Goal: Task Accomplishment & Management: Use online tool/utility

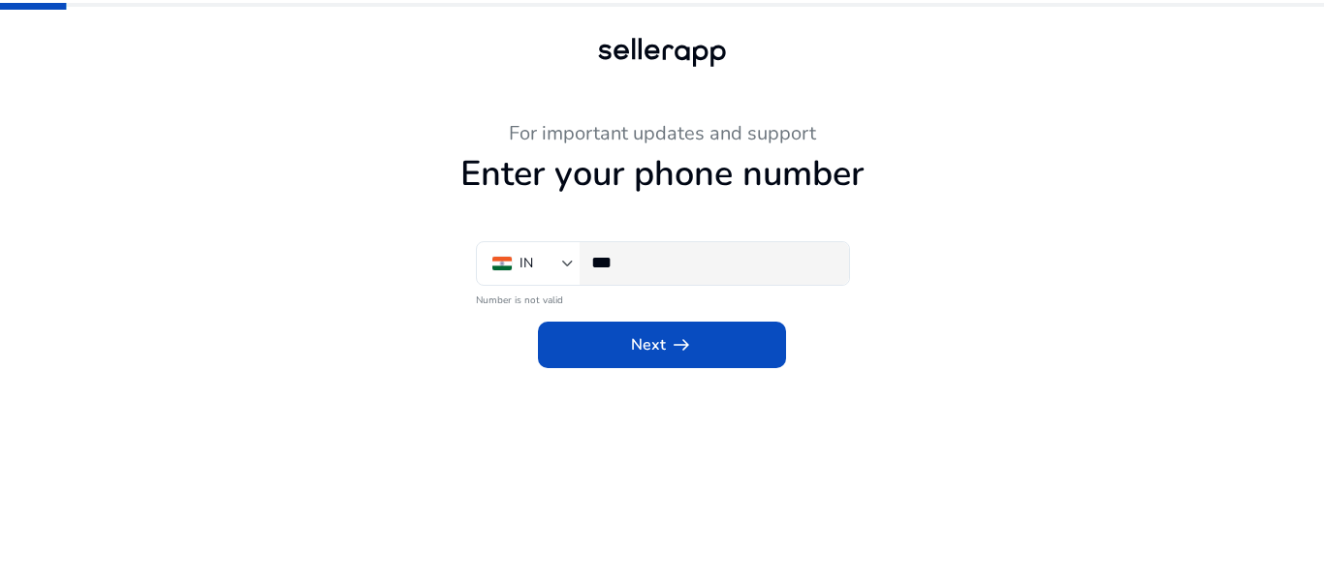
click at [683, 273] on div "***" at bounding box center [712, 263] width 242 height 43
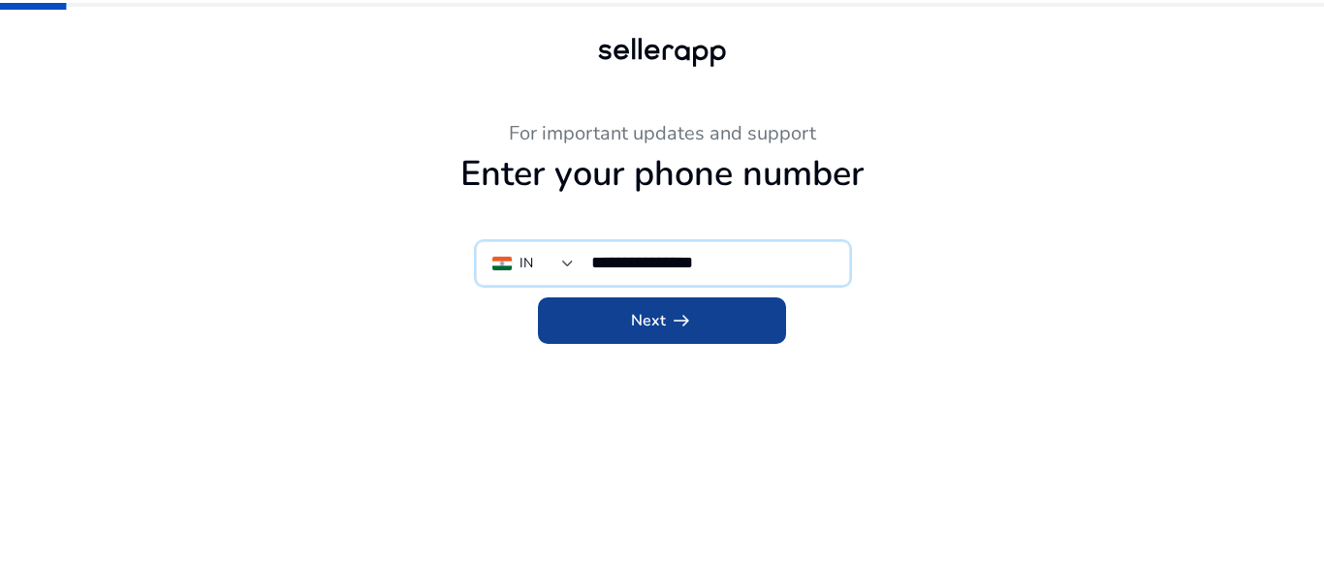
type input "**********"
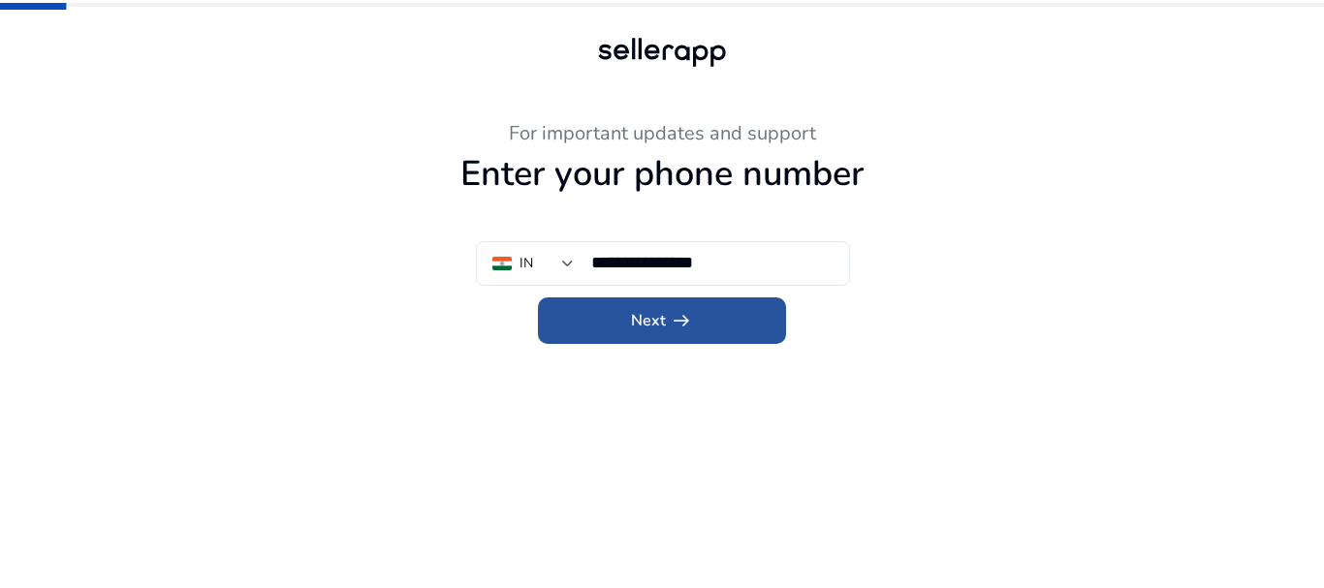
click at [717, 315] on span at bounding box center [662, 321] width 248 height 47
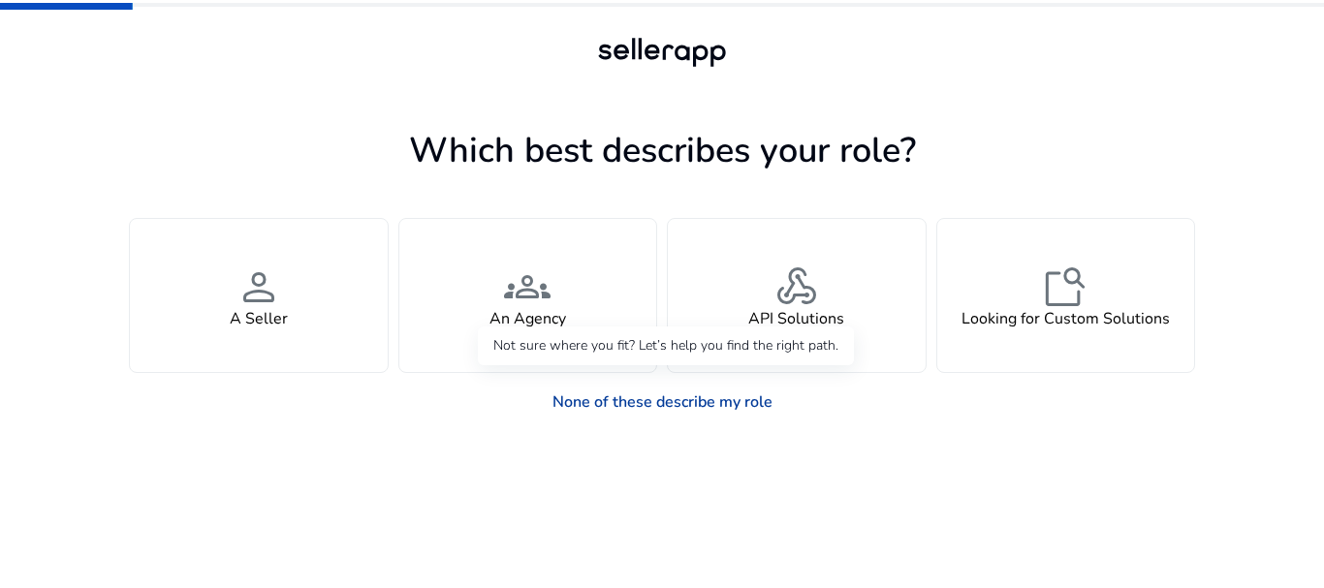
click at [681, 404] on link "None of these describe my role" at bounding box center [662, 402] width 251 height 39
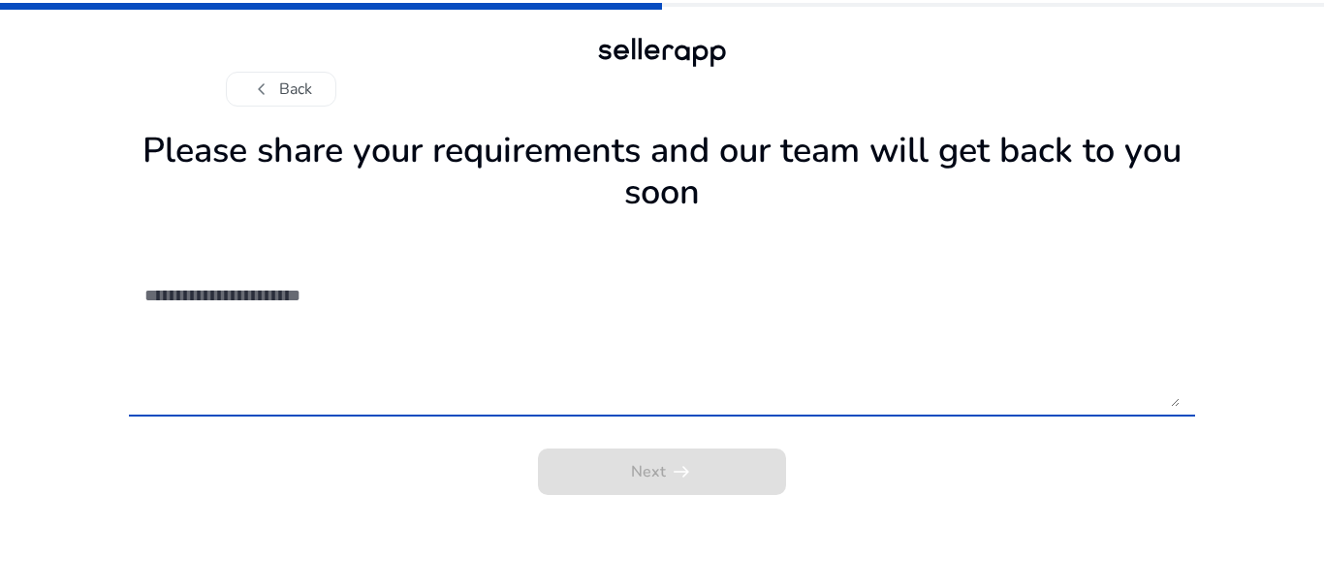
click at [358, 300] on textarea at bounding box center [661, 338] width 1035 height 138
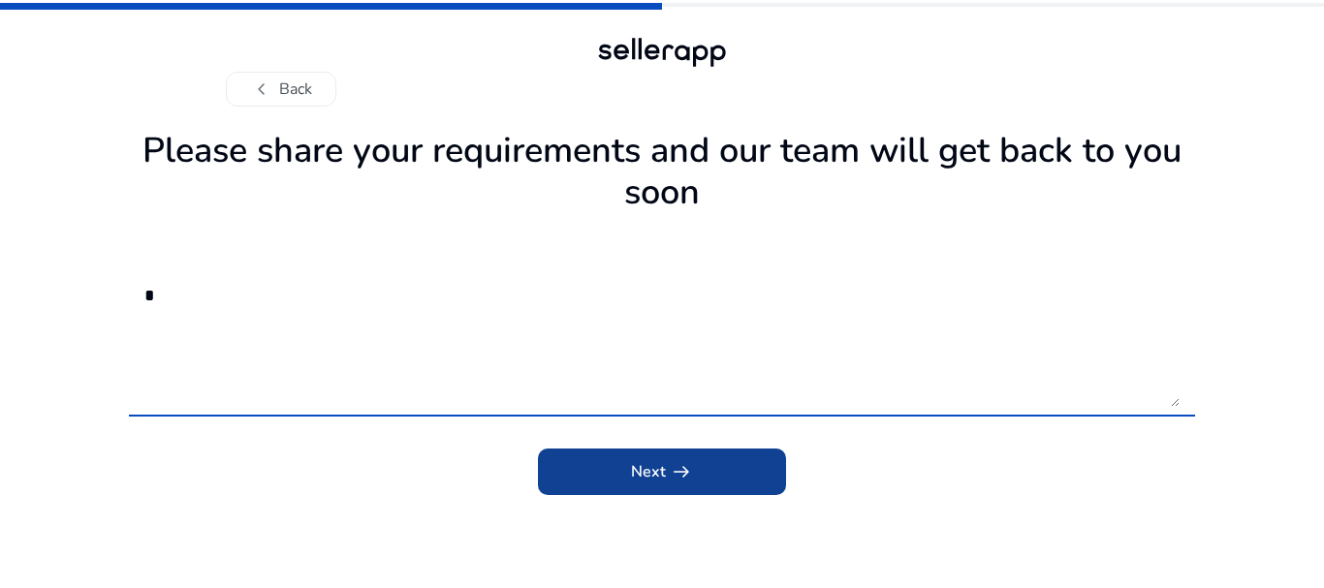
type textarea "*"
click at [639, 469] on span "Next arrow_right_alt" at bounding box center [662, 471] width 62 height 23
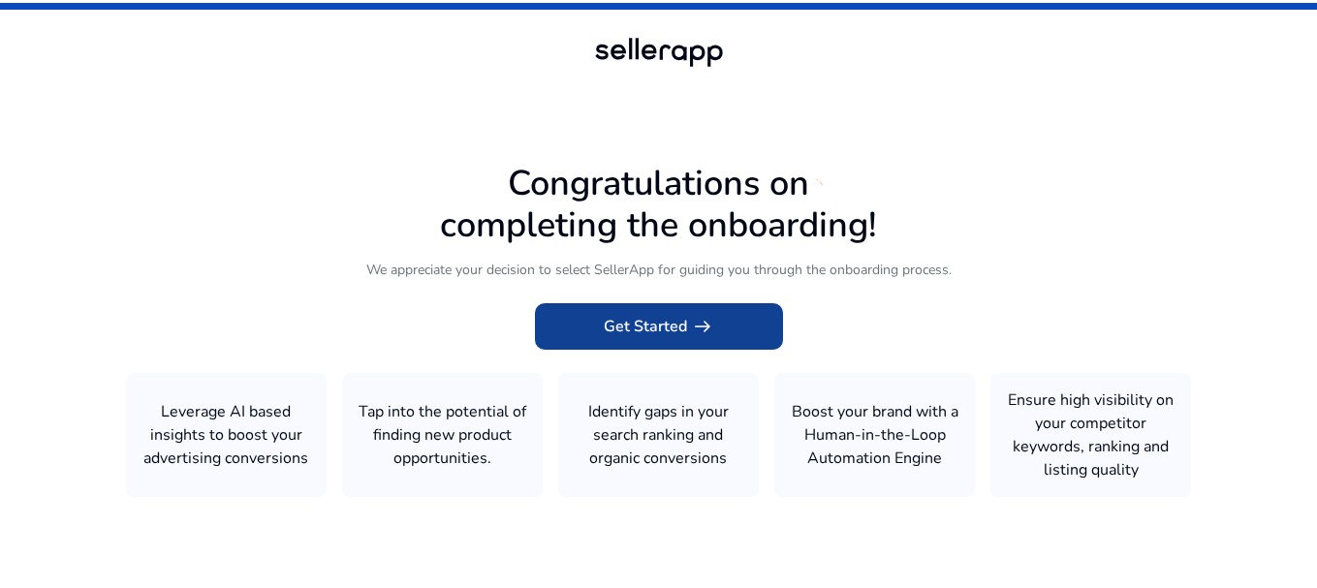
click at [670, 326] on span "Get Started arrow_right_alt" at bounding box center [659, 326] width 110 height 23
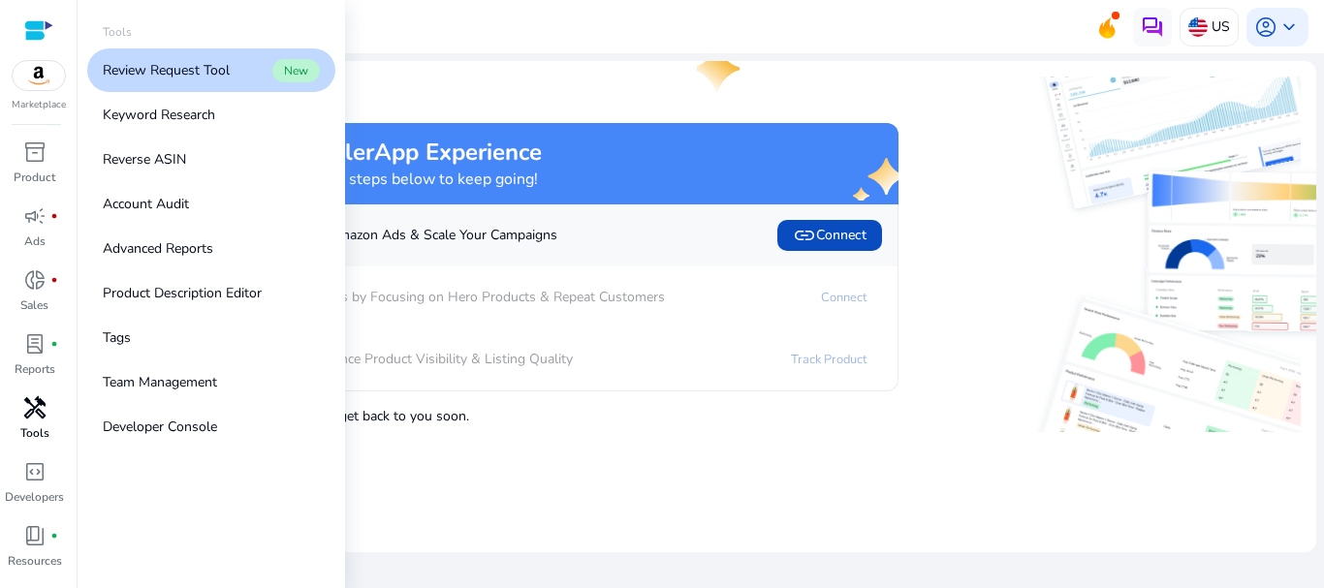
click at [31, 405] on span "handyman" at bounding box center [34, 407] width 23 height 23
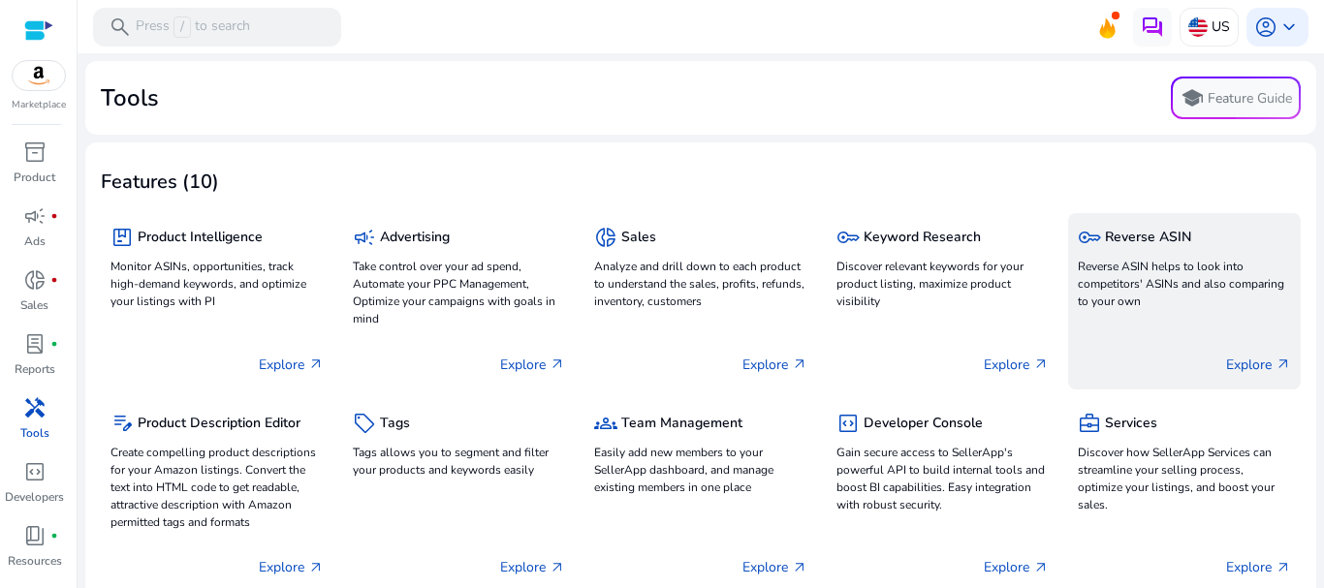
click at [1158, 235] on h5 "Reverse ASIN" at bounding box center [1148, 238] width 86 height 16
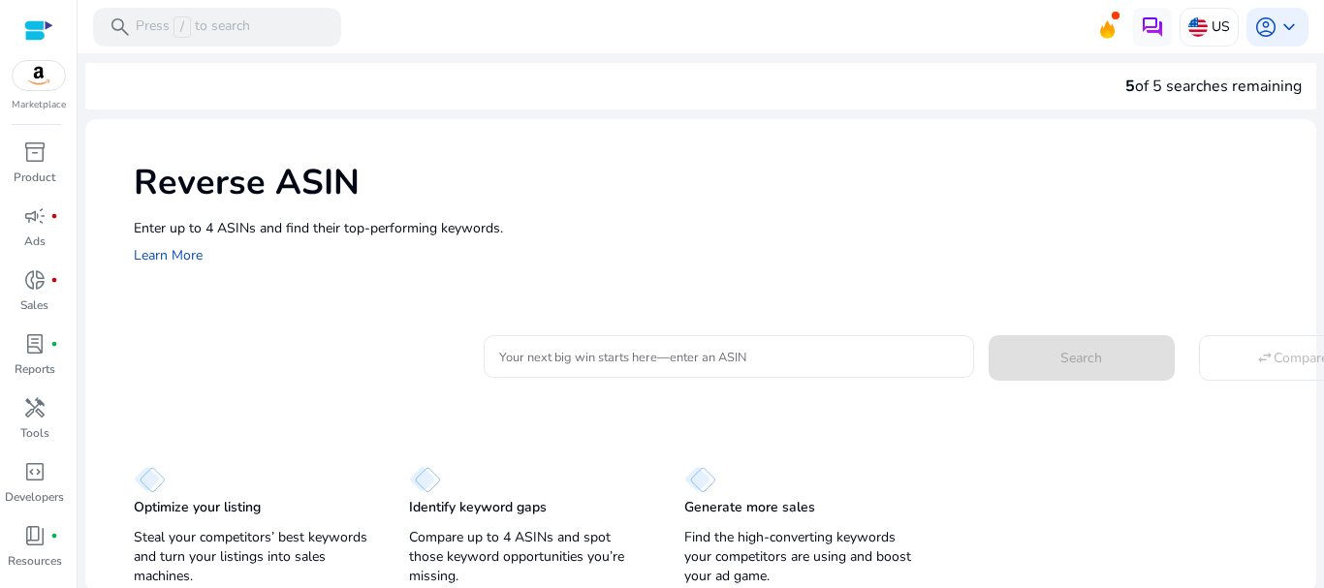
click at [718, 356] on input "Your next big win starts here—enter an ASIN" at bounding box center [728, 356] width 459 height 21
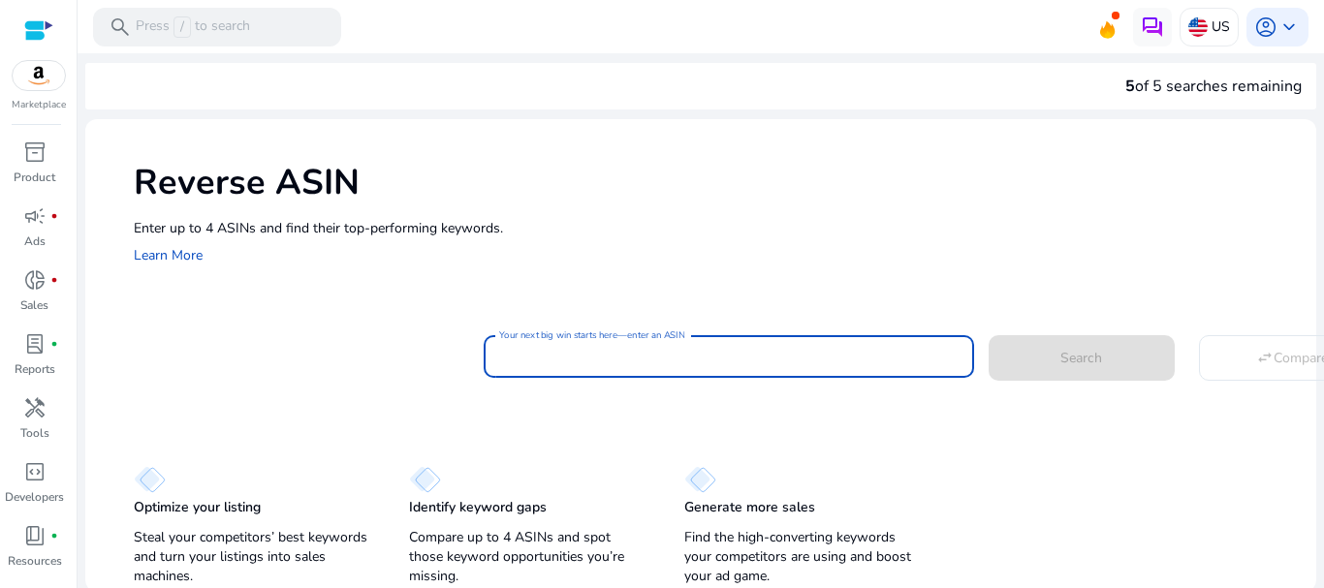
paste input "**********"
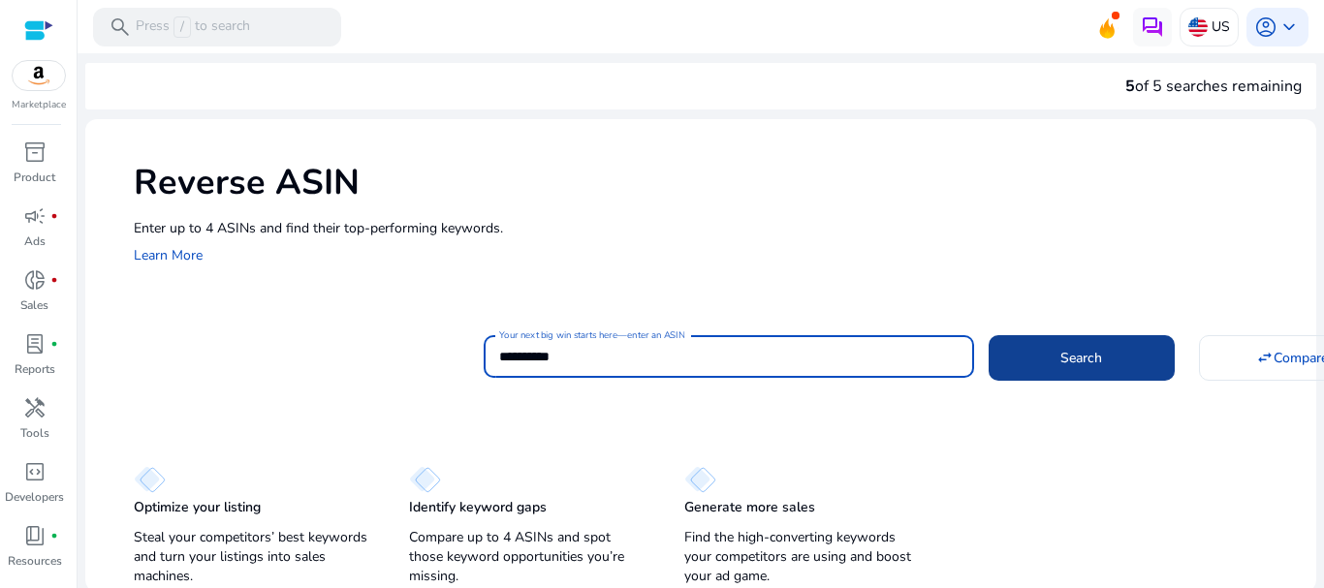
type input "**********"
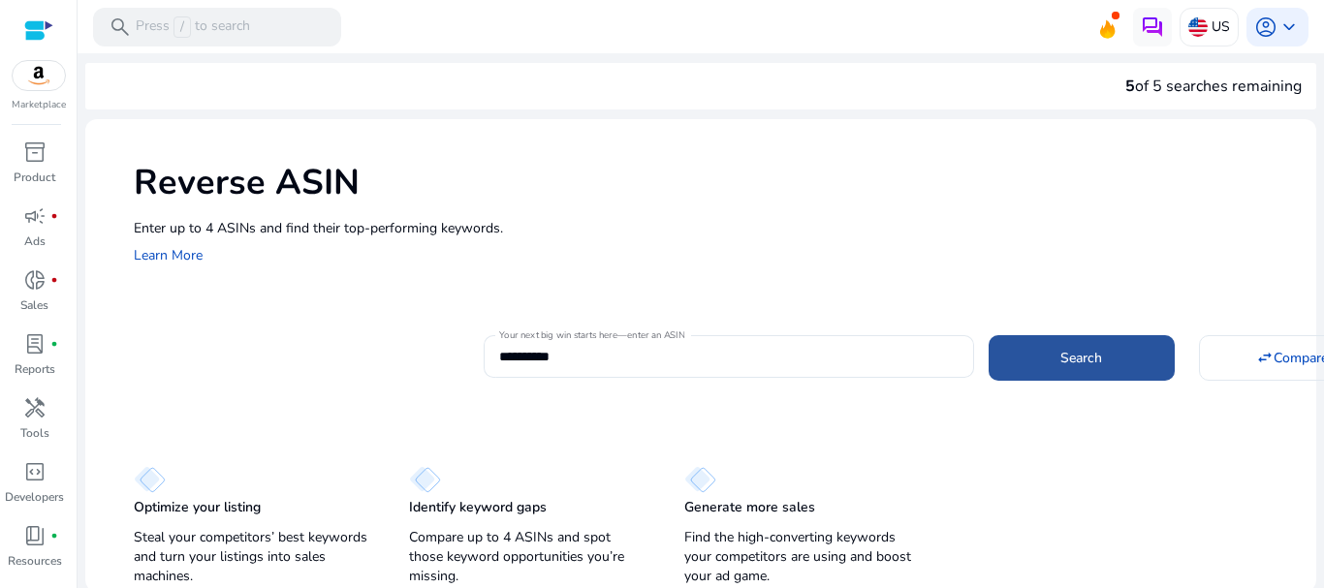
click at [1053, 360] on span at bounding box center [1082, 357] width 186 height 47
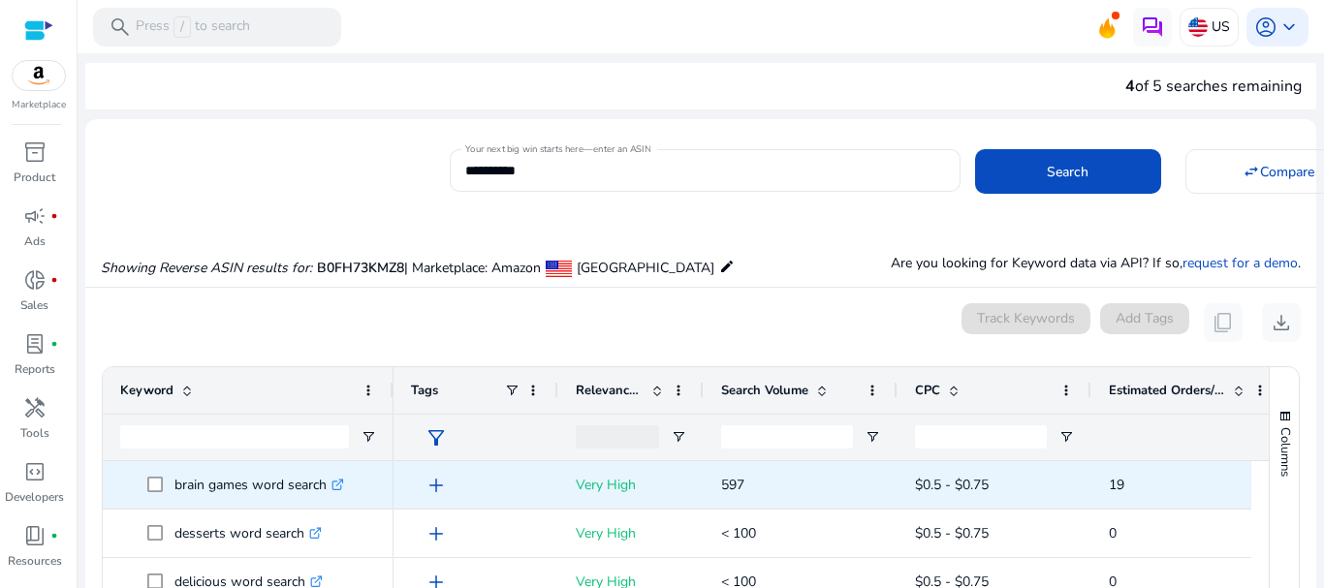
scroll to position [97, 0]
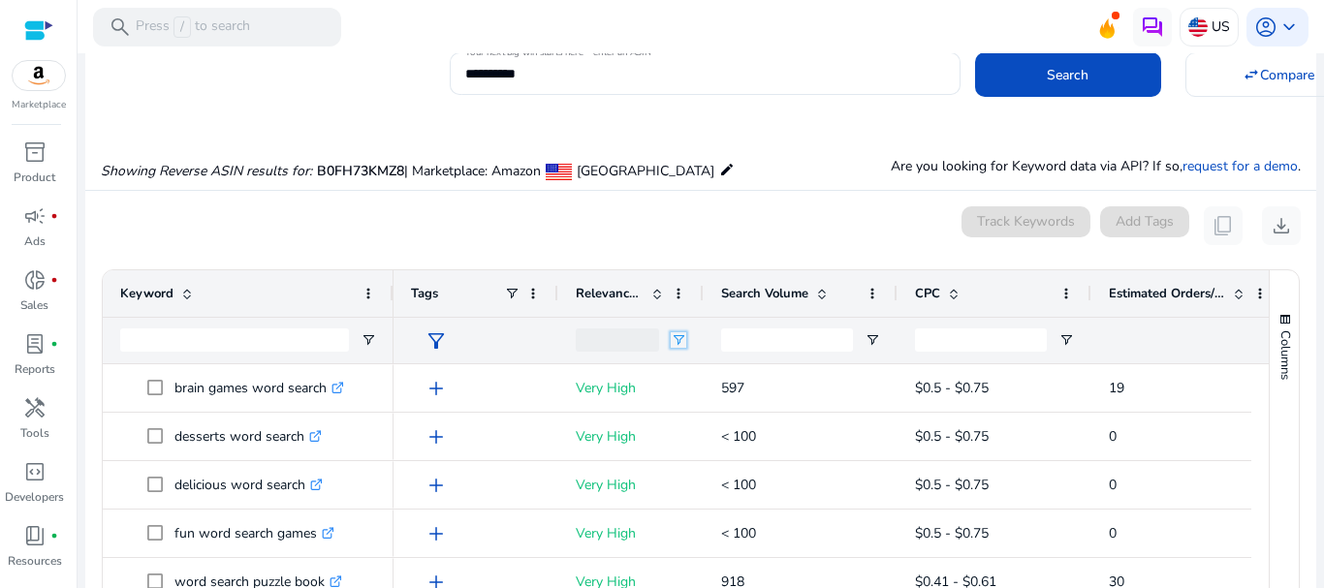
click at [676, 337] on span "Open Filter Menu" at bounding box center [679, 340] width 16 height 16
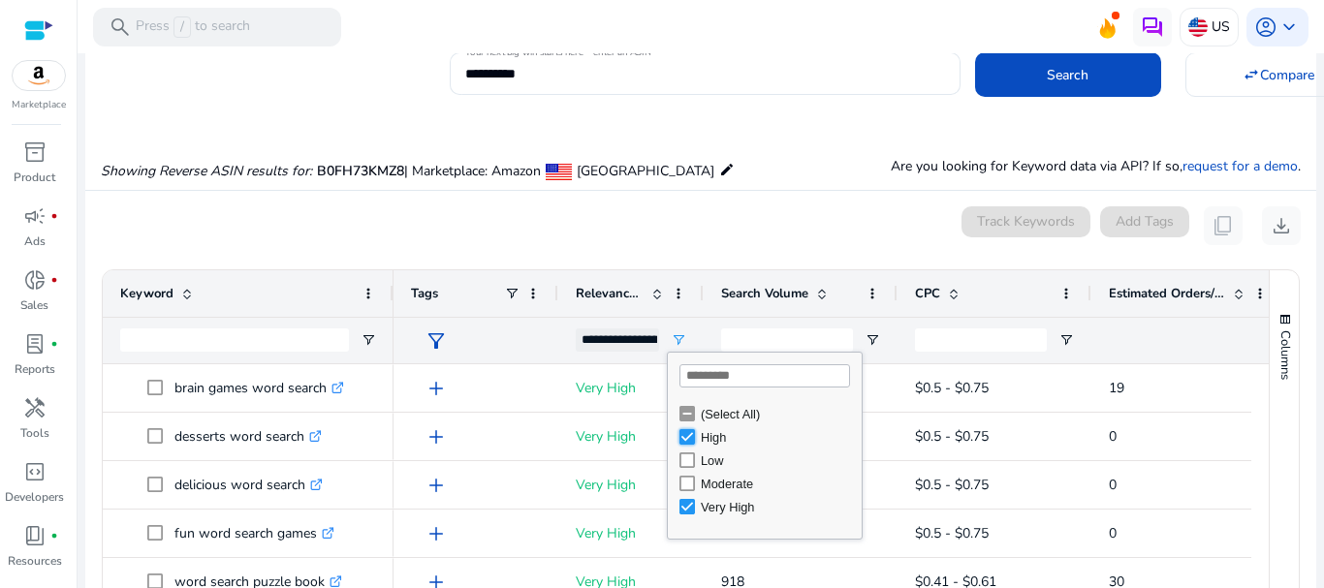
type input "**********"
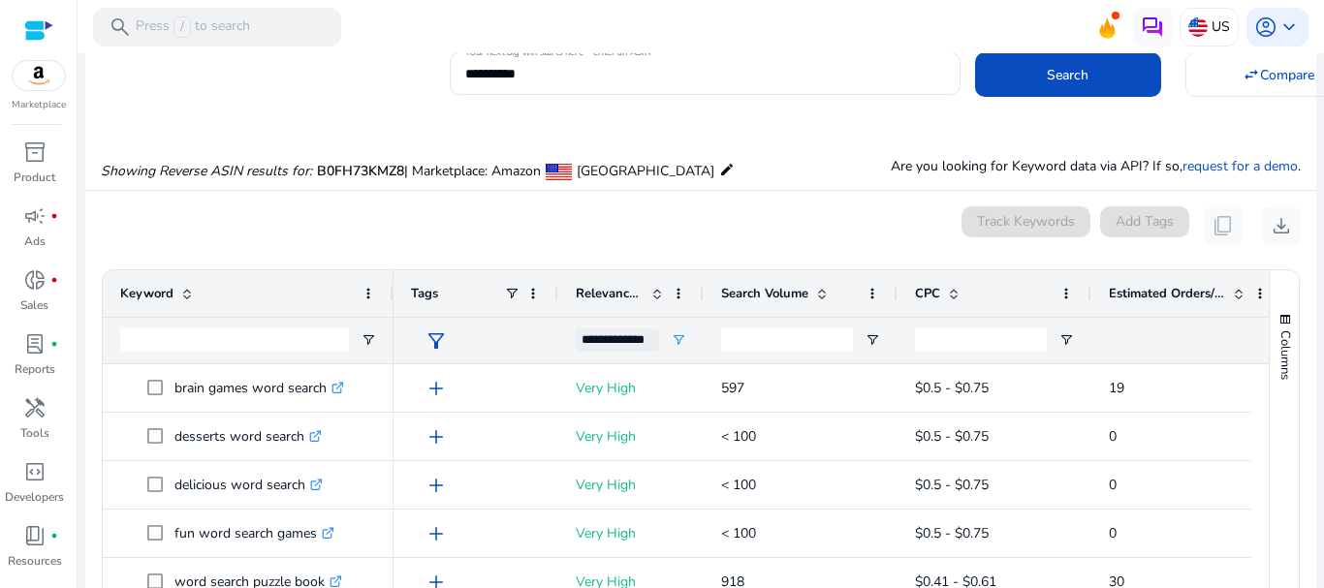
click at [823, 233] on div "0 keyword(s) selected Track Keywords Add Tags content_copy download" at bounding box center [701, 225] width 1200 height 39
click at [1239, 281] on div "Estimated Orders/Month" at bounding box center [1178, 293] width 138 height 37
click at [1236, 279] on div "Estimated Orders/Month 1" at bounding box center [1178, 293] width 138 height 37
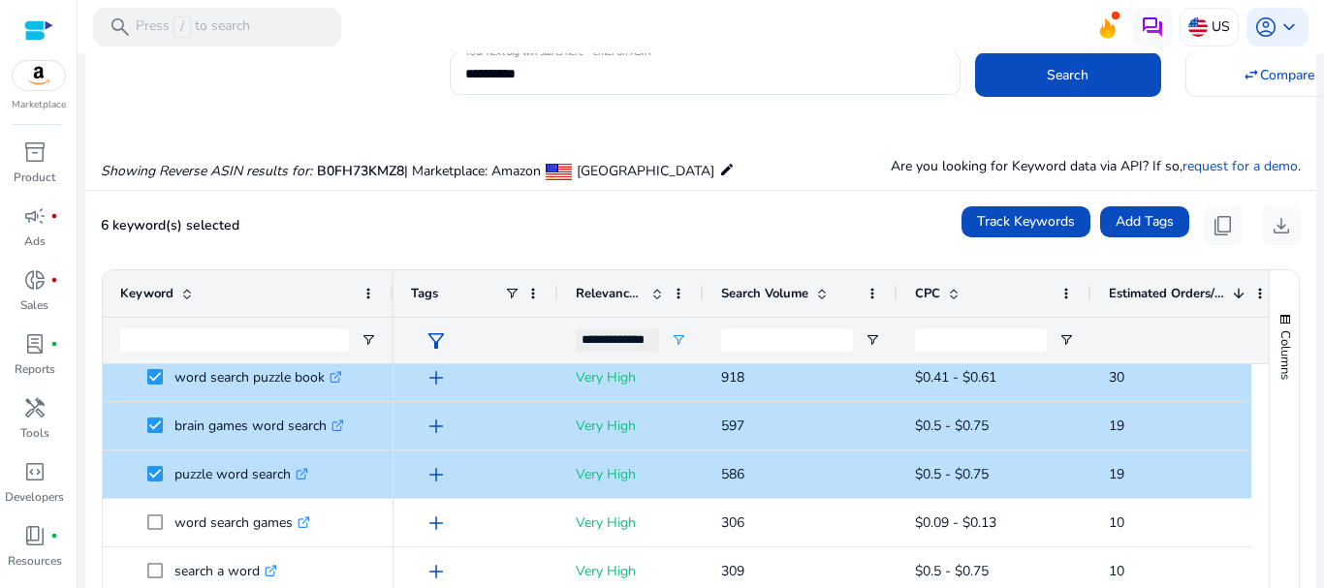
scroll to position [0, 0]
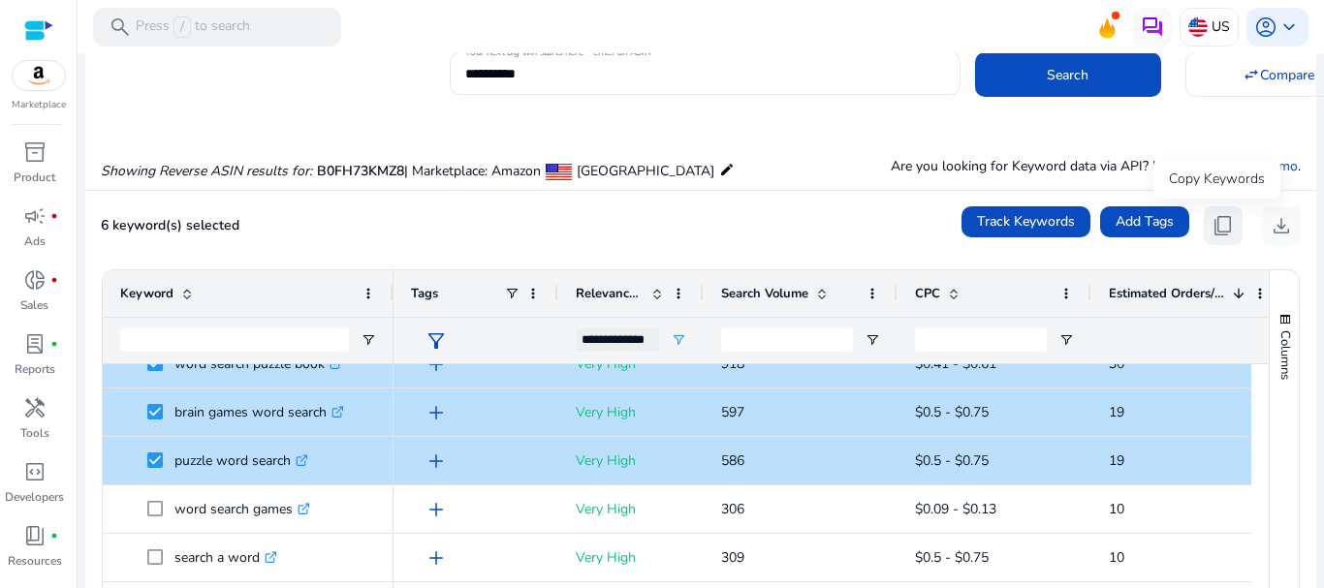
click at [1215, 225] on span "content_copy" at bounding box center [1222, 225] width 23 height 23
click at [1145, 218] on span "Add Tags" at bounding box center [1145, 221] width 58 height 20
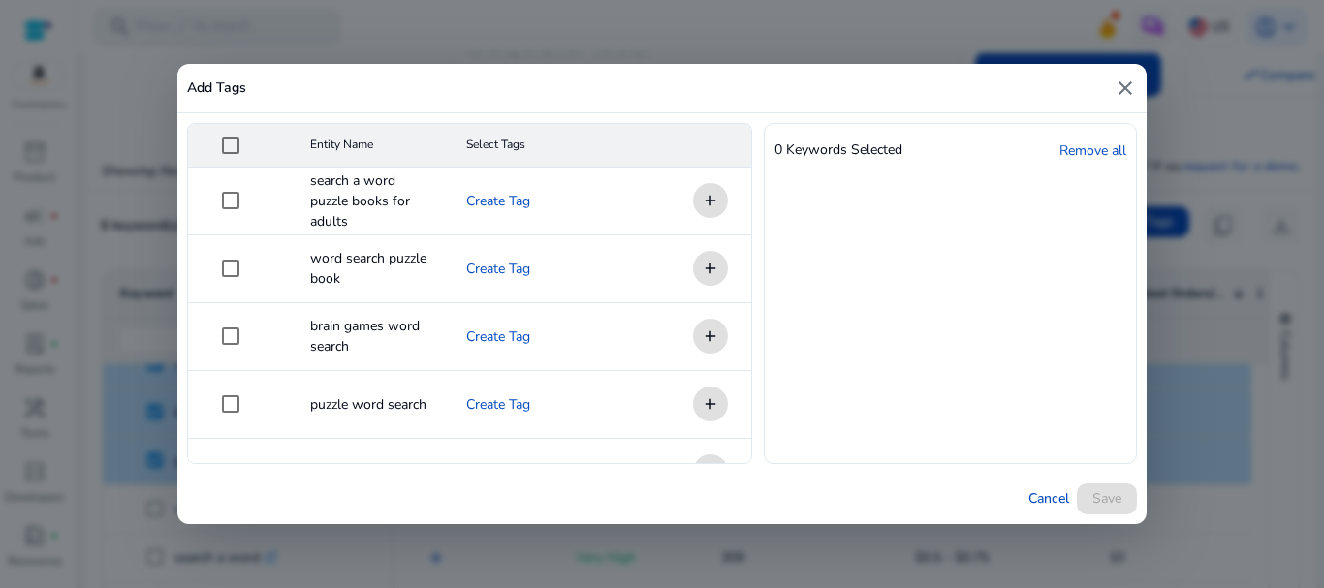
click at [1124, 91] on mat-icon "close" at bounding box center [1125, 88] width 23 height 23
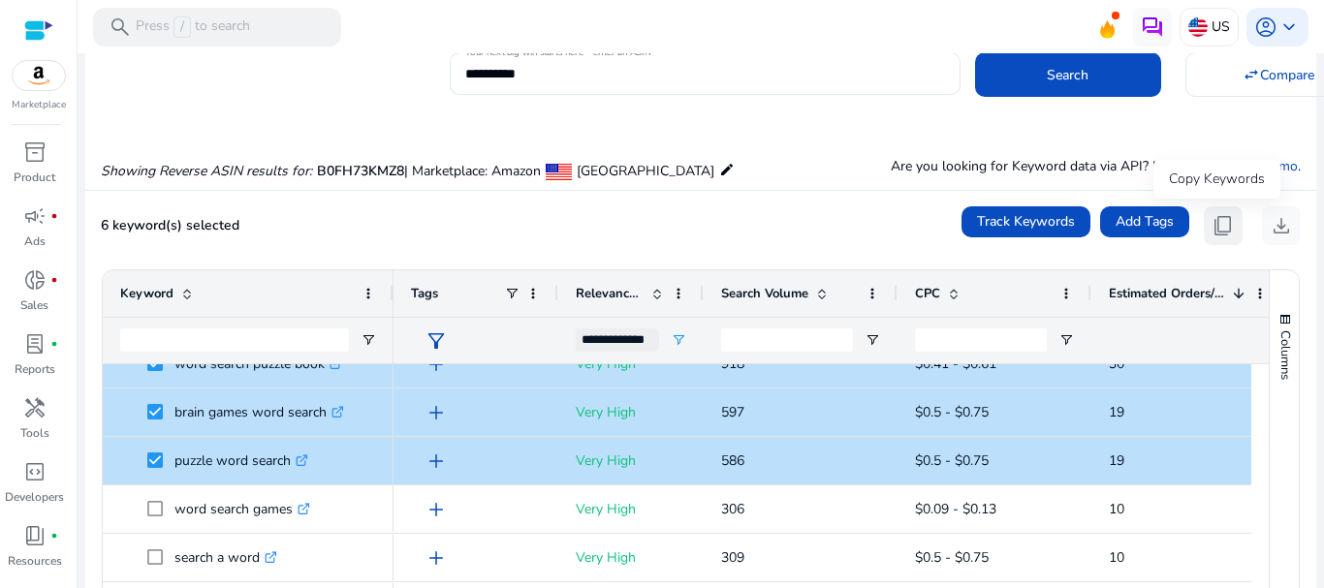
click at [1213, 225] on span "content_copy" at bounding box center [1222, 225] width 23 height 23
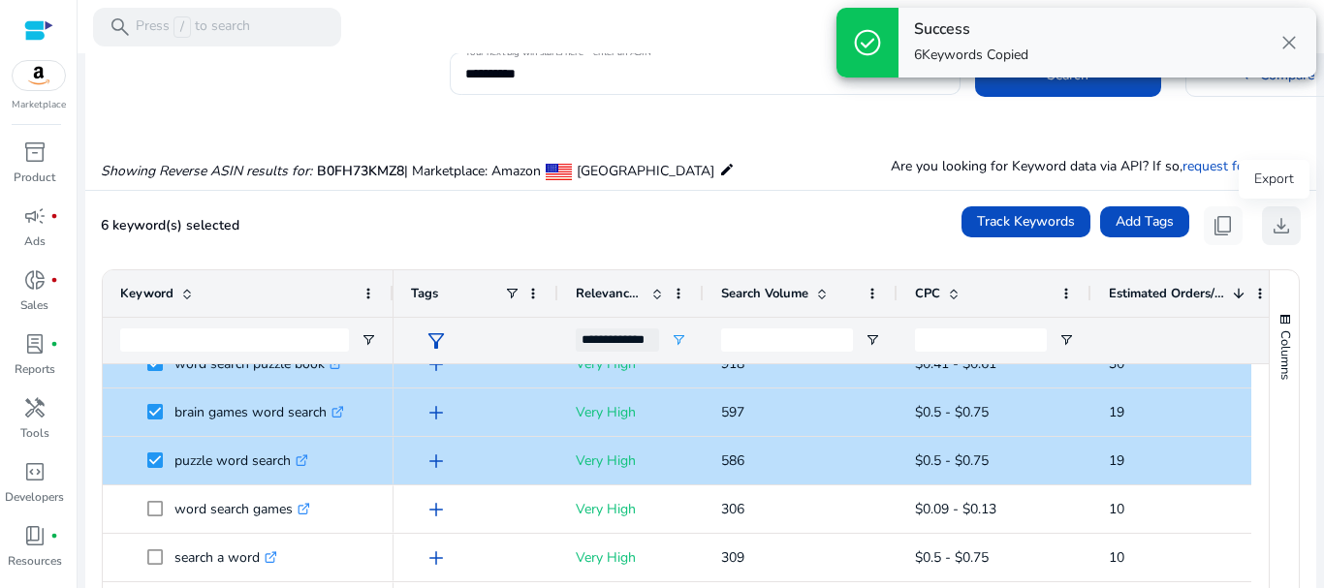
click at [1272, 220] on span "download" at bounding box center [1281, 225] width 23 height 23
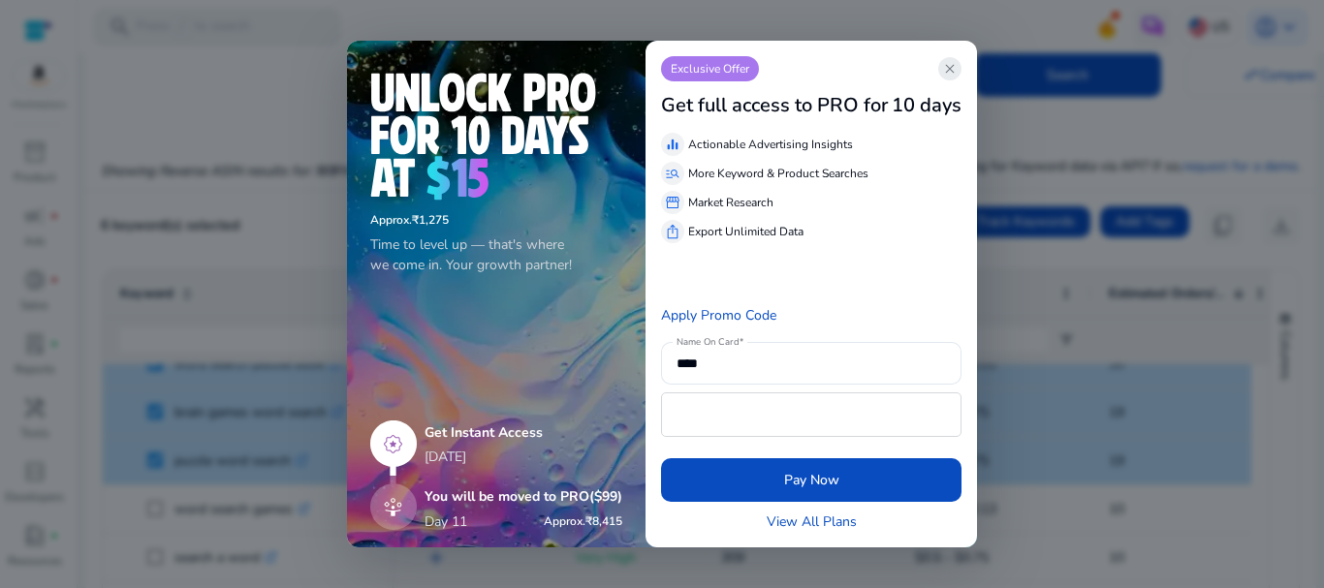
click at [948, 64] on span "close" at bounding box center [950, 69] width 16 height 16
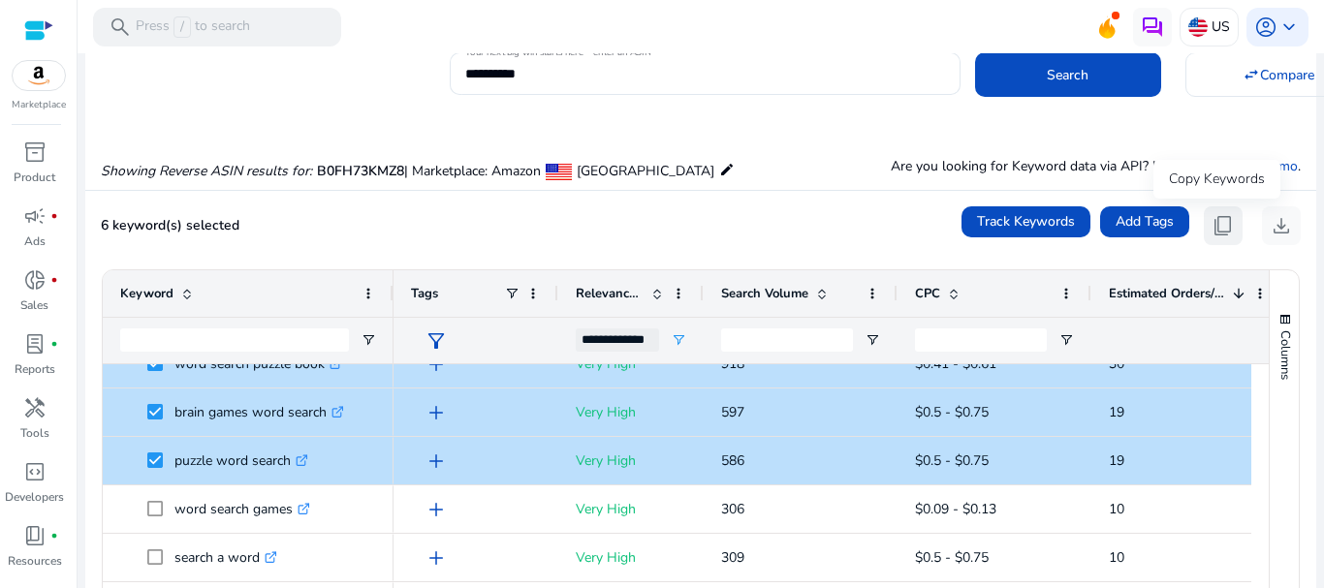
click at [1213, 223] on span "content_copy" at bounding box center [1222, 225] width 23 height 23
copy span "l"
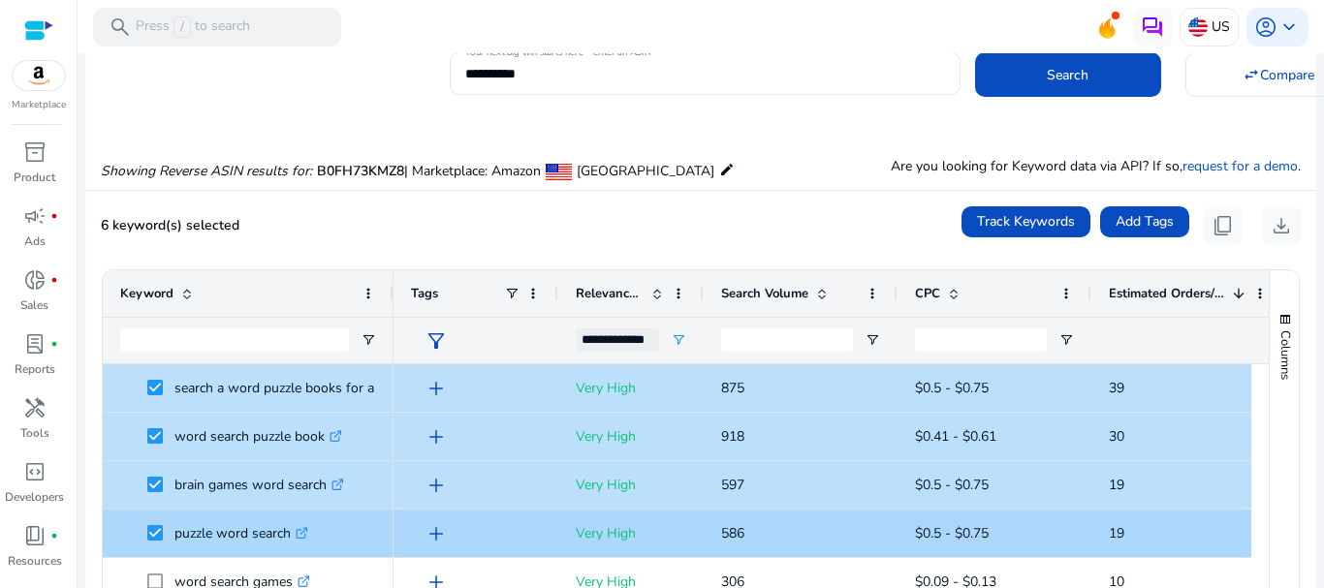
scroll to position [97, 0]
